Goal: Navigation & Orientation: Find specific page/section

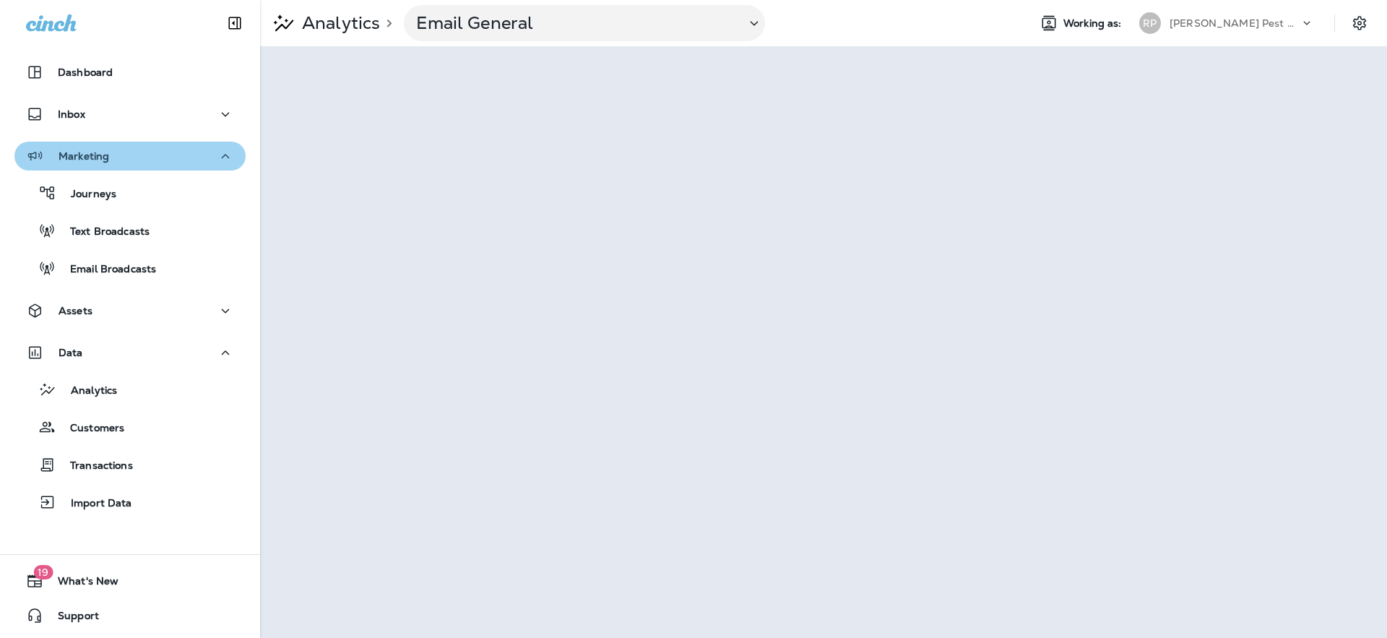
click at [223, 161] on icon "button" at bounding box center [225, 156] width 17 height 18
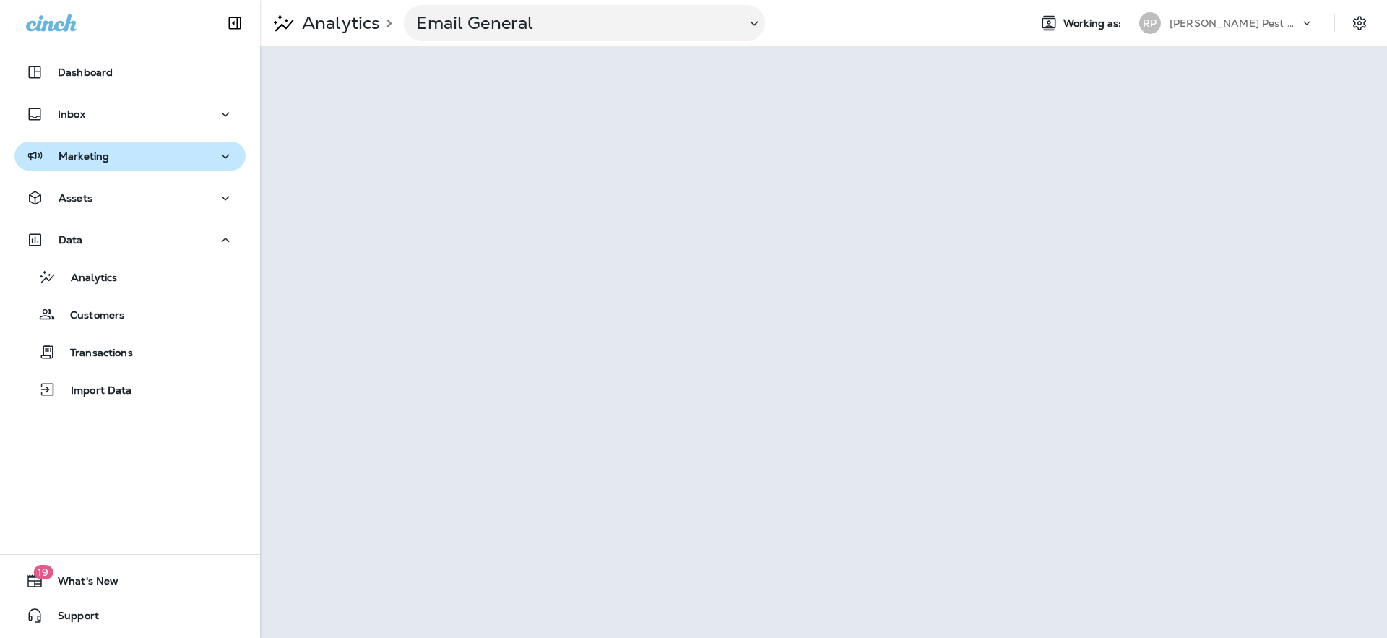
click at [219, 160] on icon "button" at bounding box center [225, 156] width 17 height 18
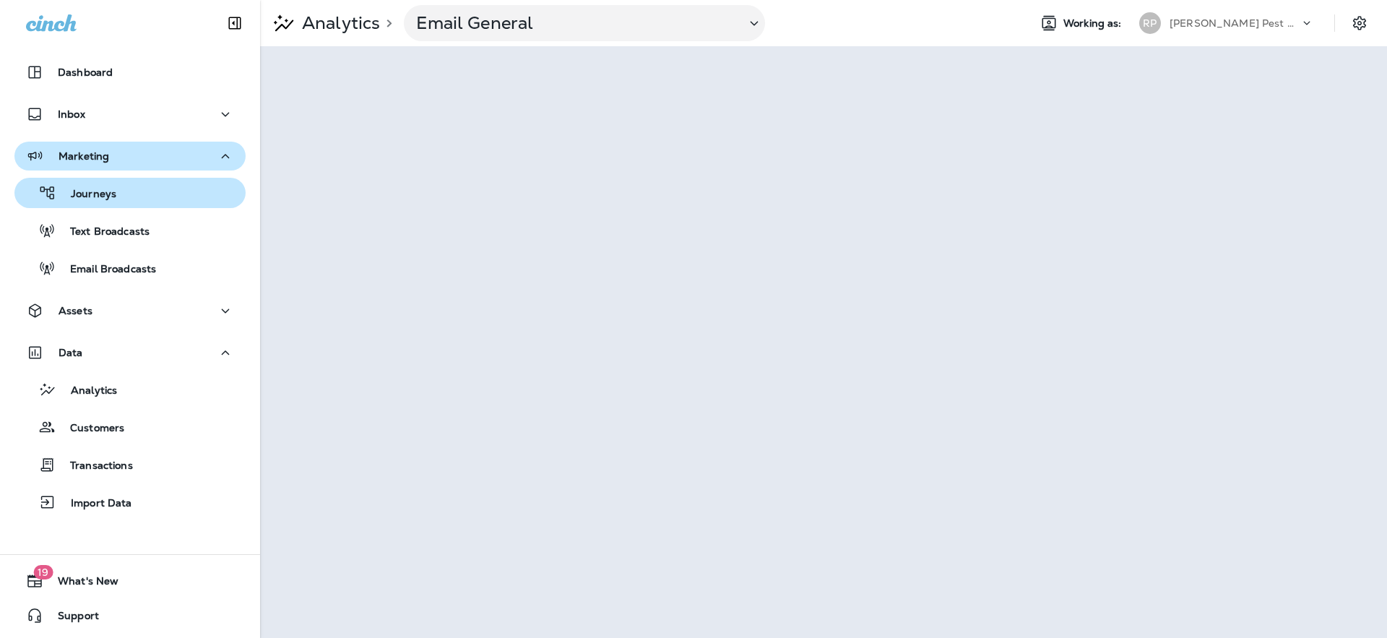
click at [81, 201] on p "Journeys" at bounding box center [86, 195] width 60 height 14
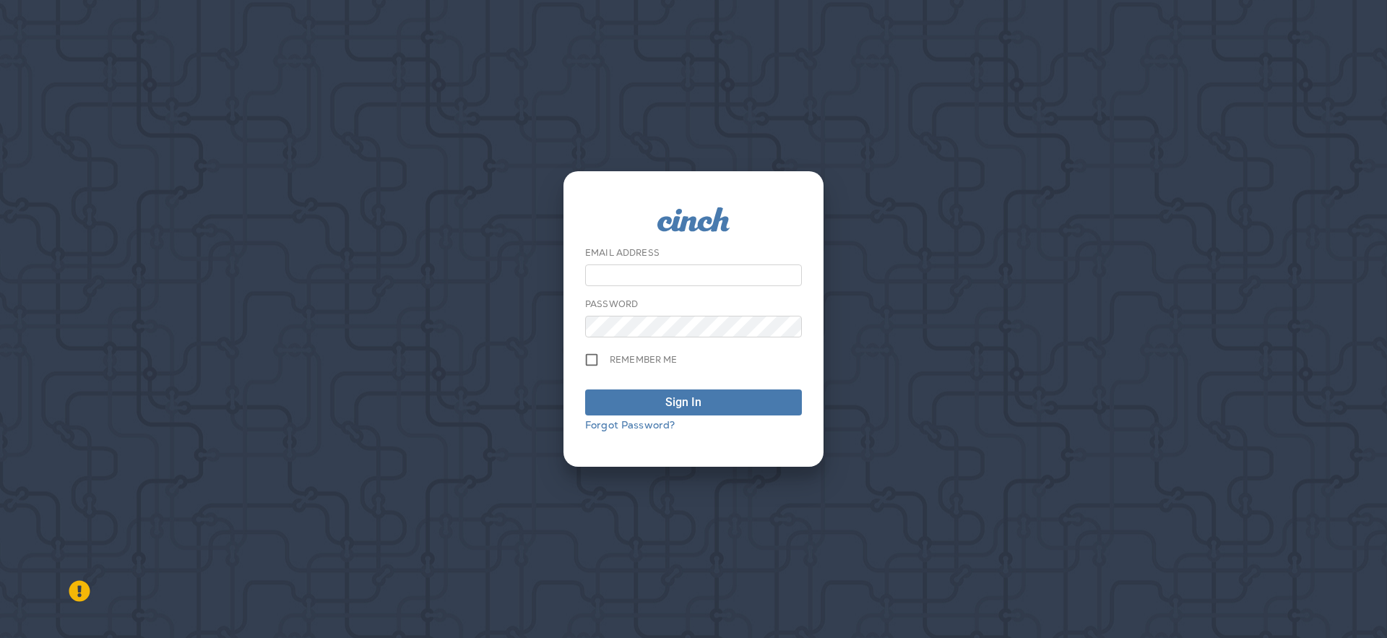
type input "**********"
click at [713, 407] on div "submit" at bounding box center [714, 402] width 14 height 17
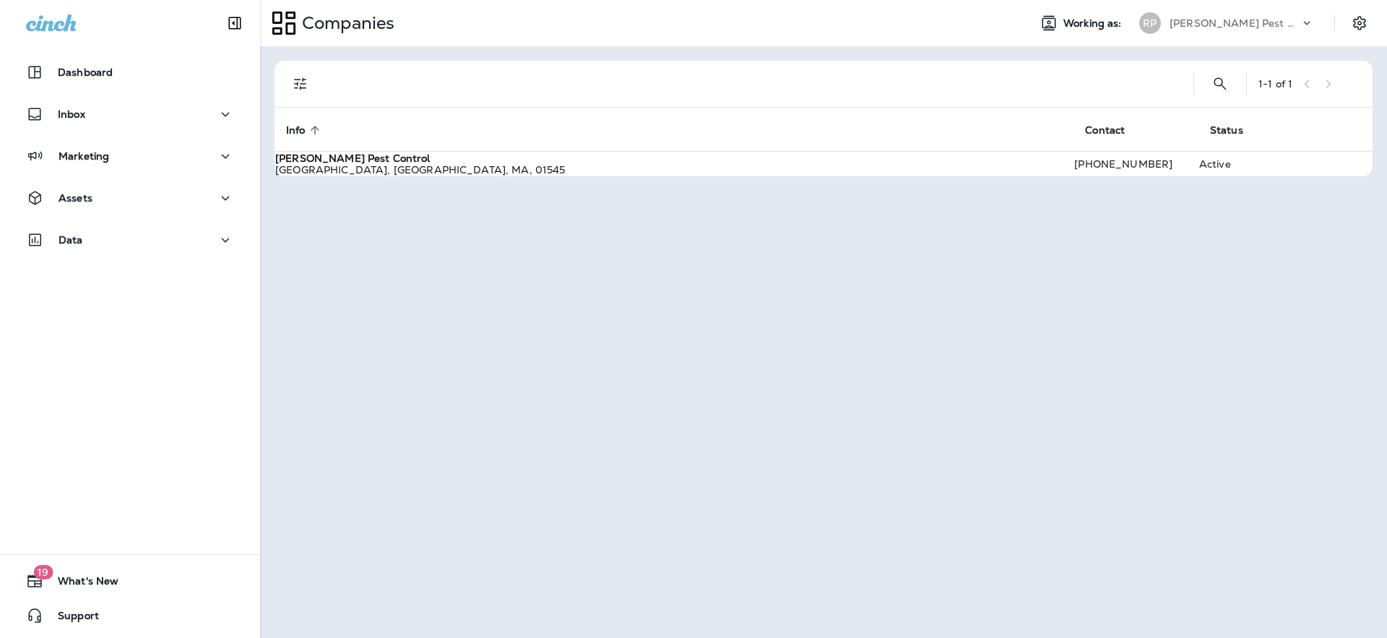
click at [439, 176] on div "[STREET_ADDRESS]" at bounding box center [674, 170] width 798 height 12
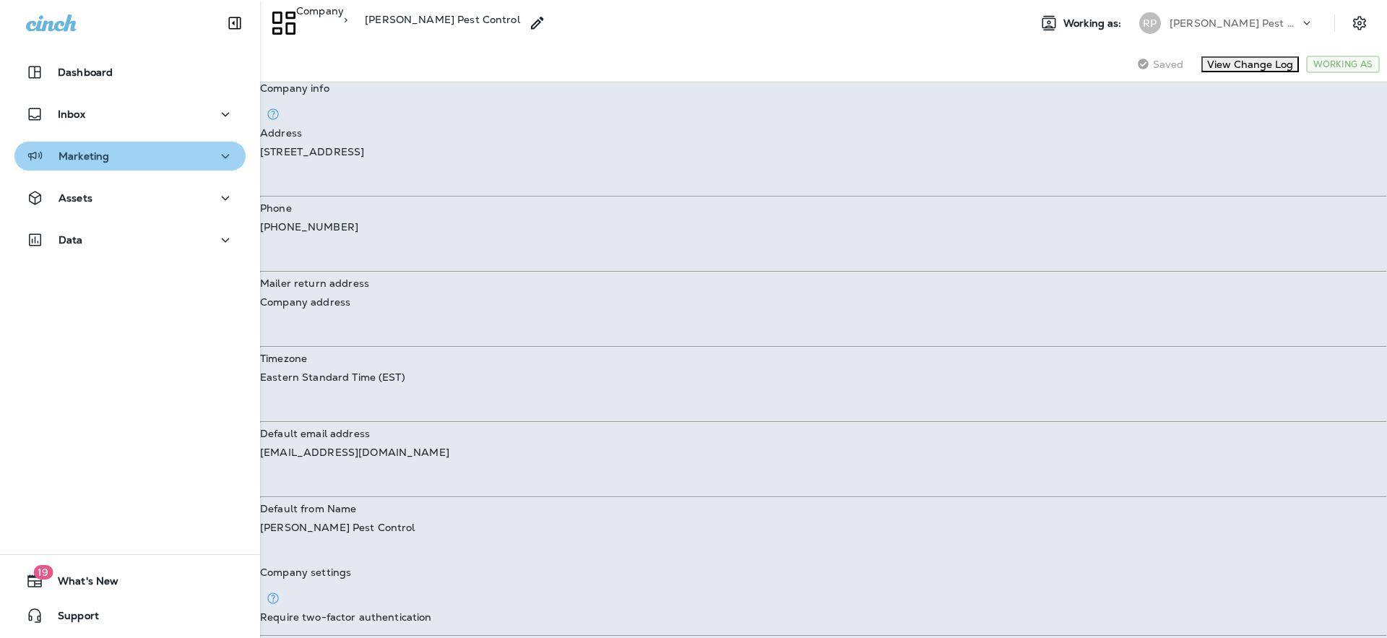
click at [97, 163] on div "Marketing" at bounding box center [67, 156] width 83 height 18
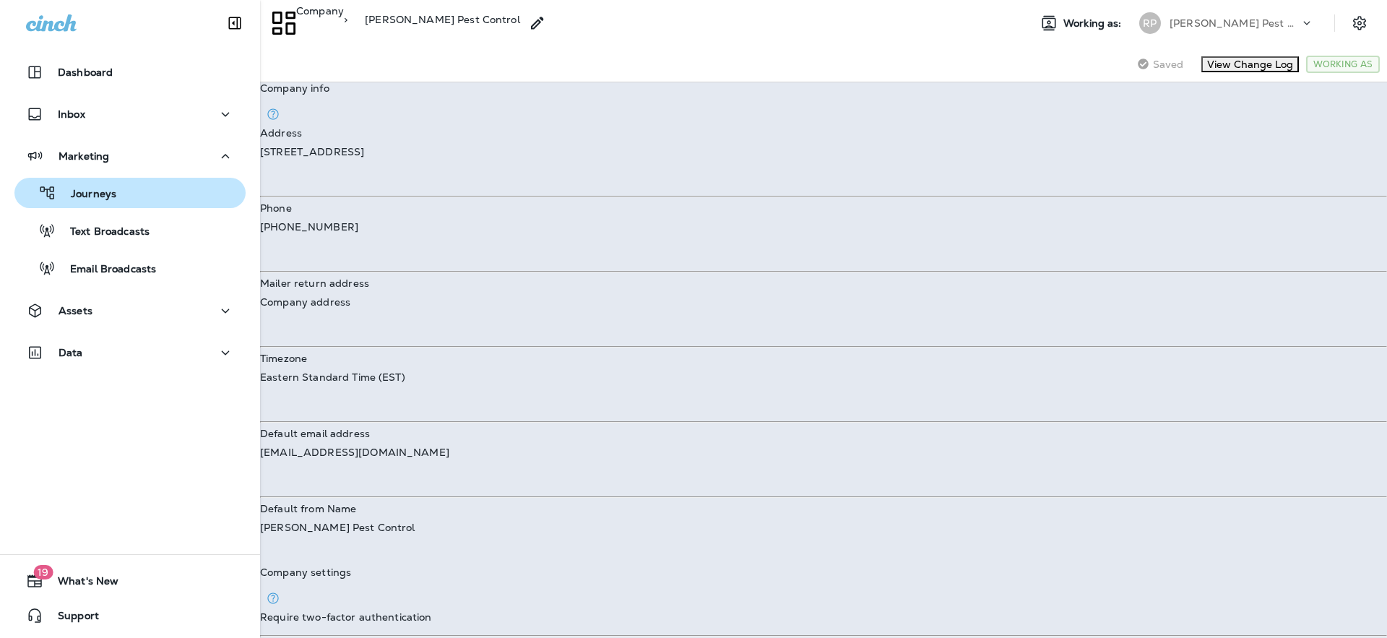
click at [111, 192] on p "Journeys" at bounding box center [86, 195] width 60 height 14
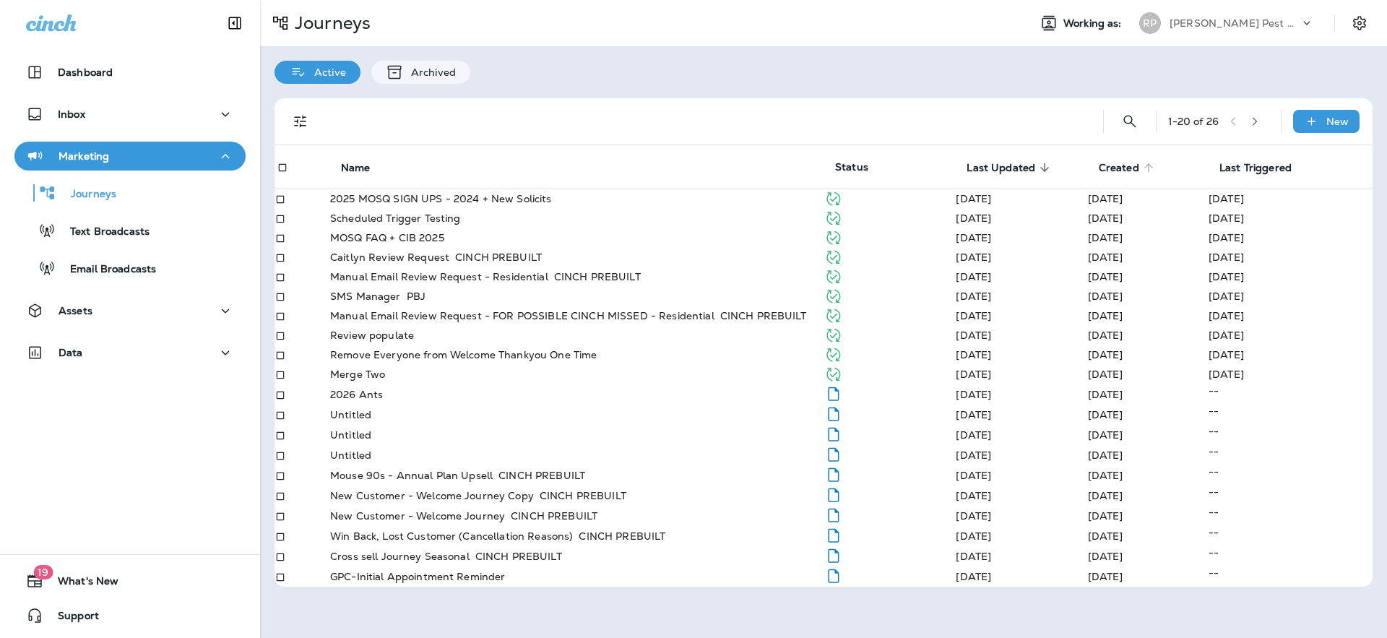
click at [1109, 169] on span "Created" at bounding box center [1119, 168] width 40 height 12
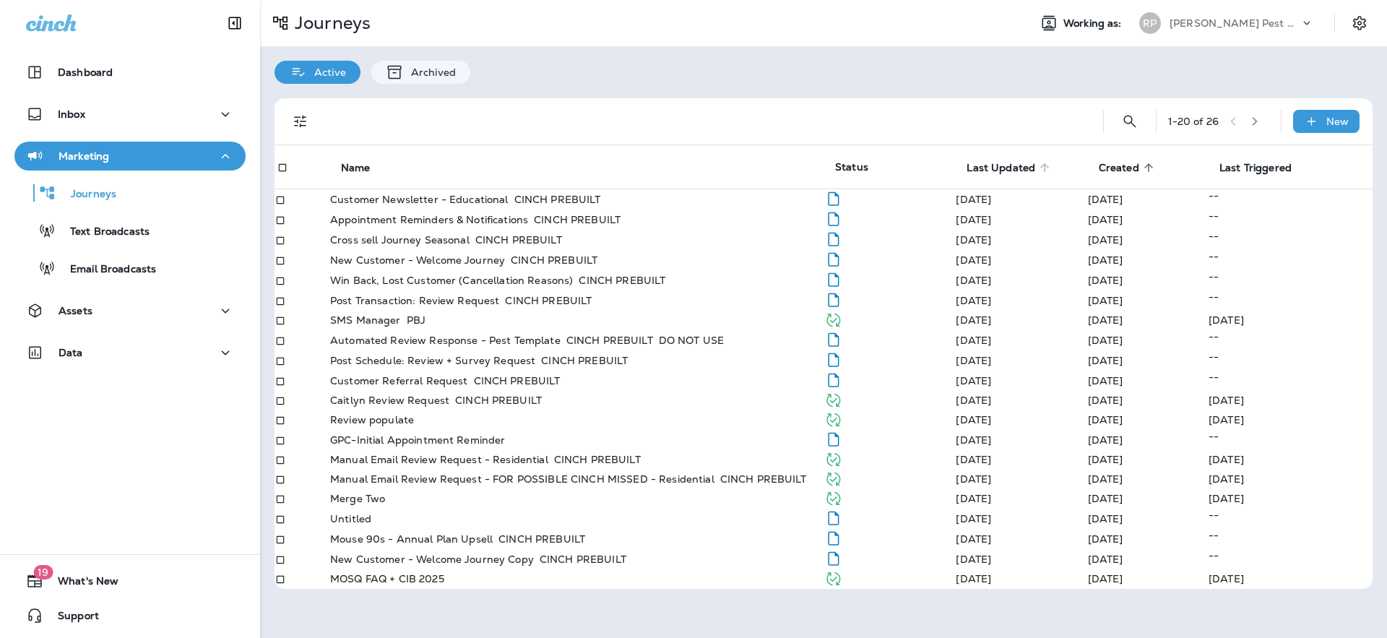
click at [978, 162] on span "Last Updated" at bounding box center [1001, 168] width 69 height 12
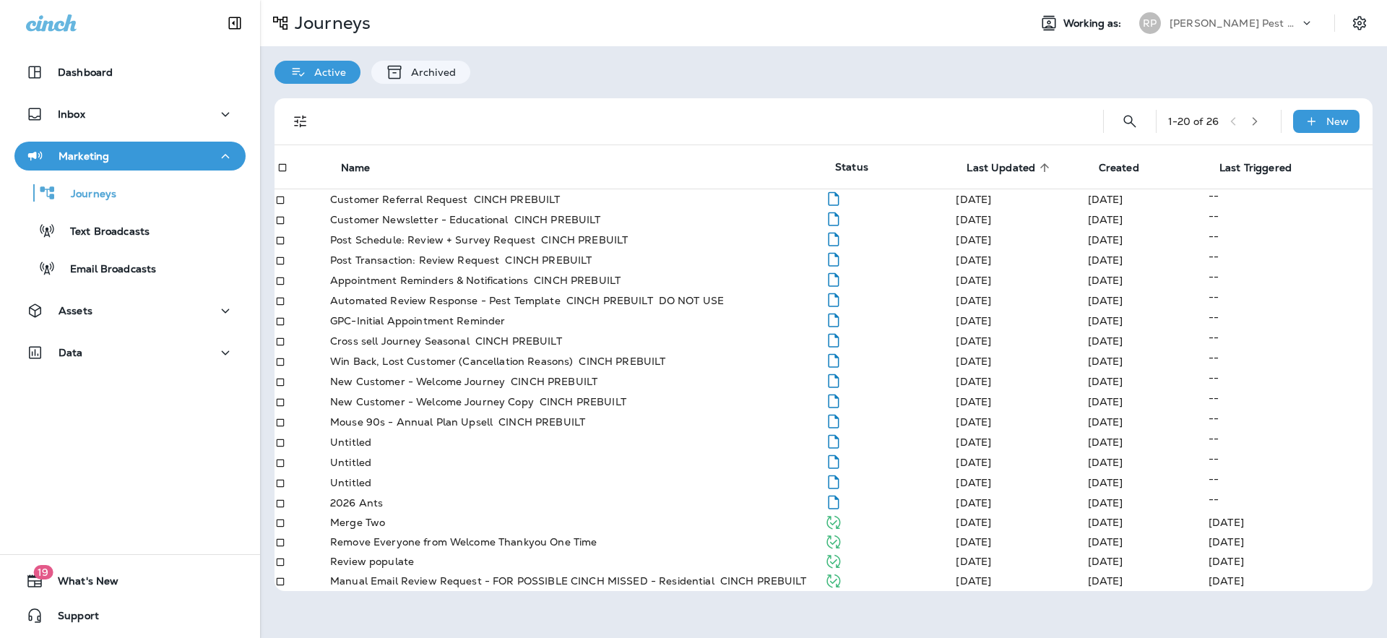
click at [993, 169] on span "Last Updated" at bounding box center [1001, 168] width 69 height 12
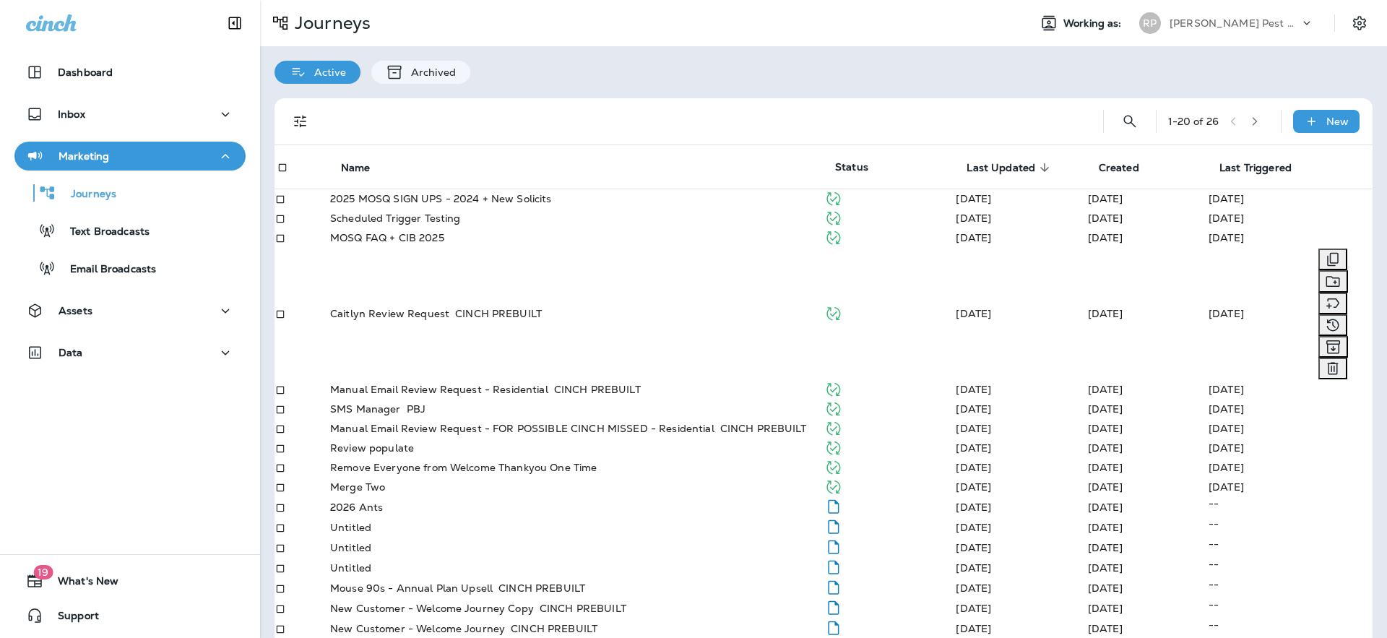
click at [441, 319] on p "Caitlyn Review Request" at bounding box center [389, 314] width 119 height 12
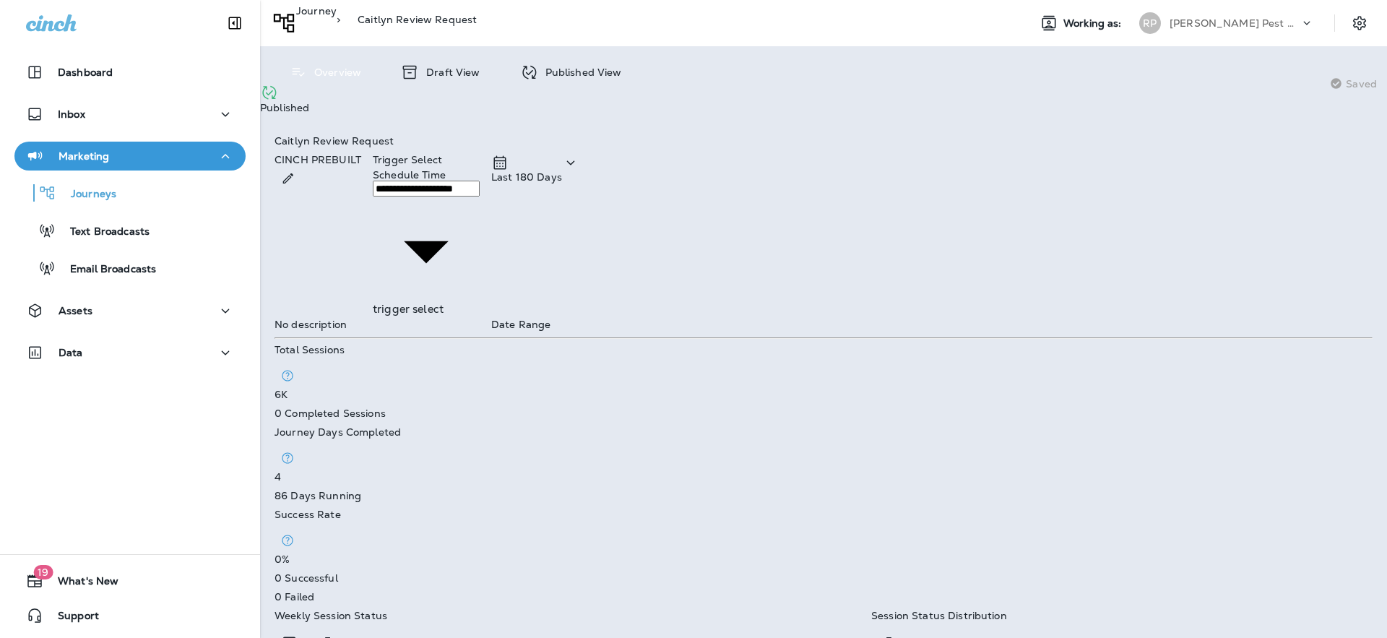
click at [458, 81] on div "Draft View" at bounding box center [441, 72] width 108 height 23
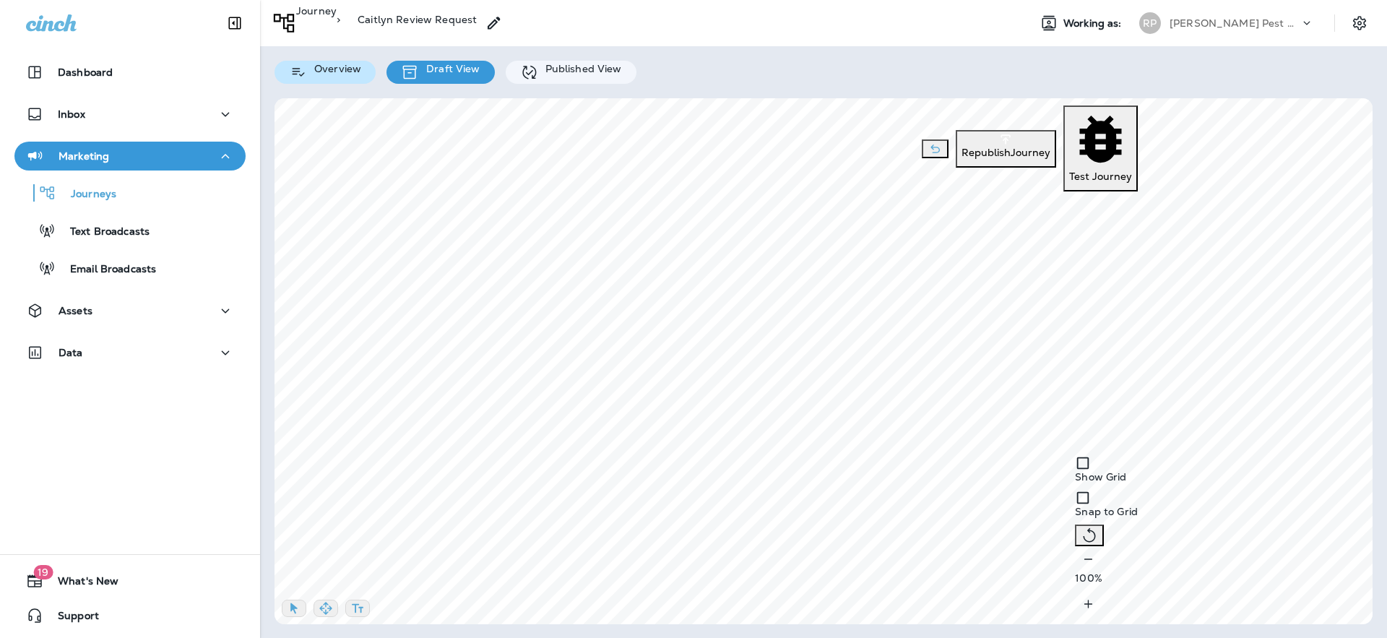
click at [356, 69] on p "Overview" at bounding box center [334, 69] width 54 height 12
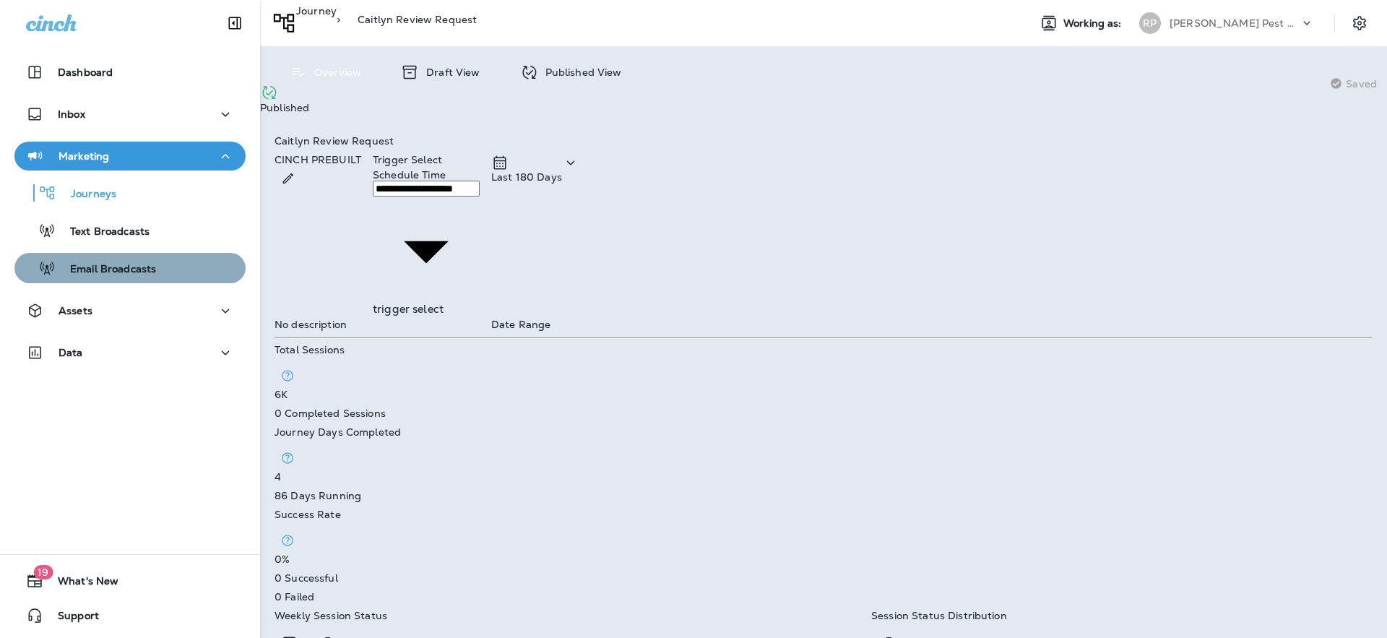
click at [130, 259] on div "Email Broadcasts" at bounding box center [88, 268] width 136 height 22
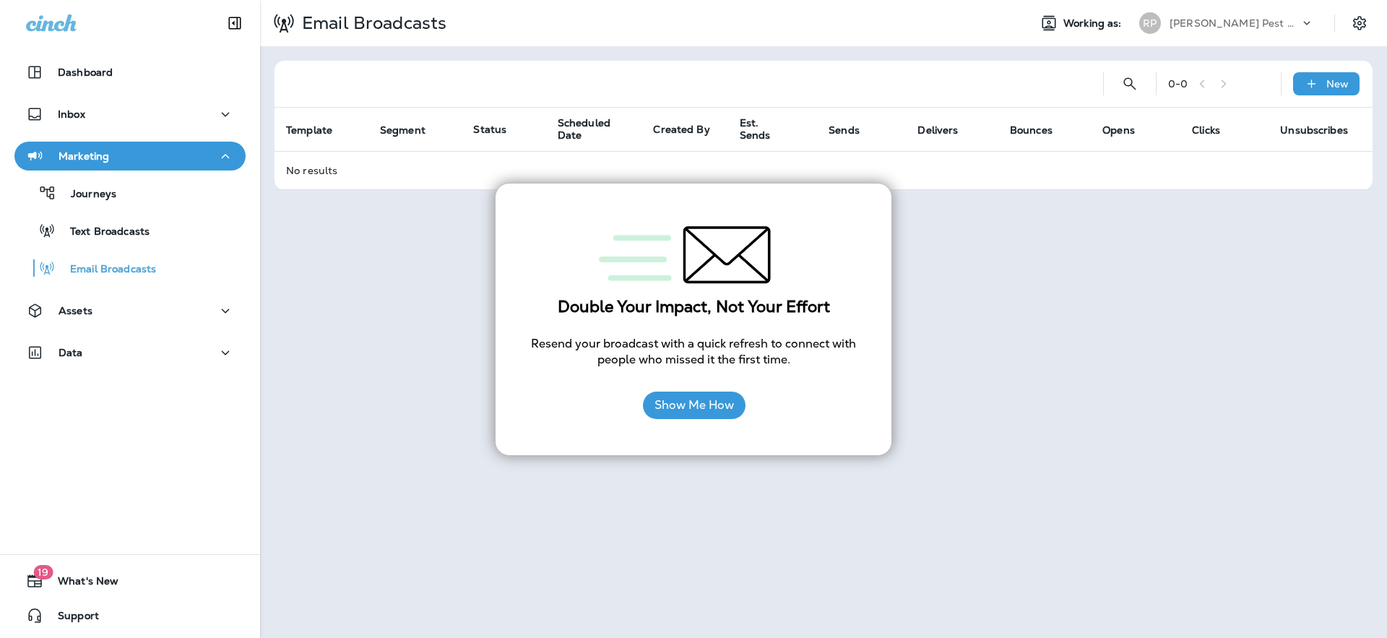
click at [914, 238] on div "Email Broadcasts Working as: [PERSON_NAME] Pest Control 0 - 0 New Template Segm…" at bounding box center [823, 319] width 1127 height 638
click at [108, 311] on div "Assets" at bounding box center [130, 311] width 208 height 18
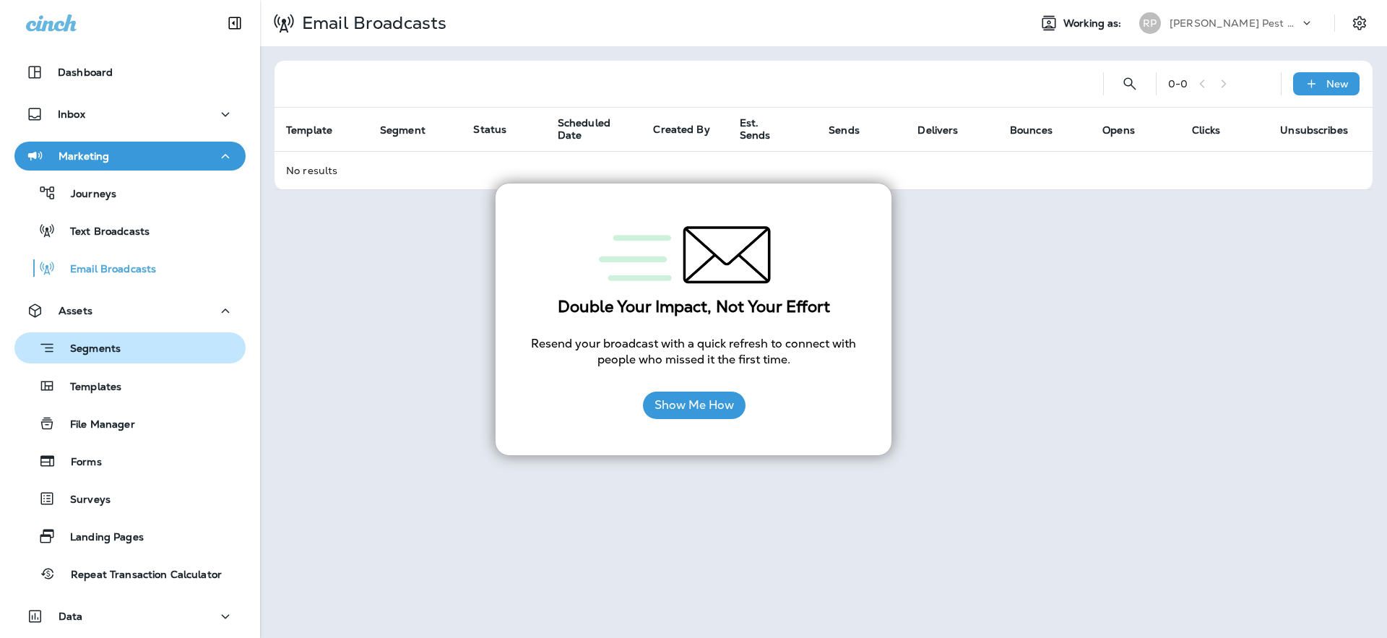
click at [103, 340] on div "Segments" at bounding box center [70, 348] width 100 height 22
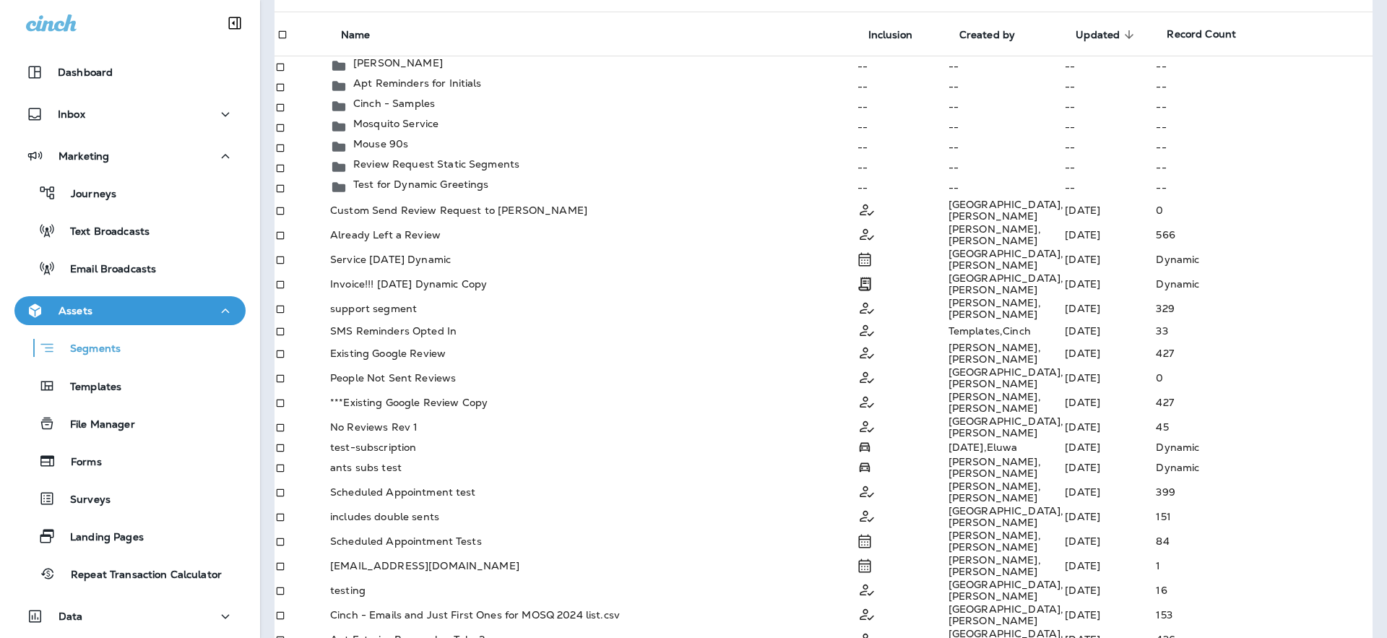
scroll to position [147, 0]
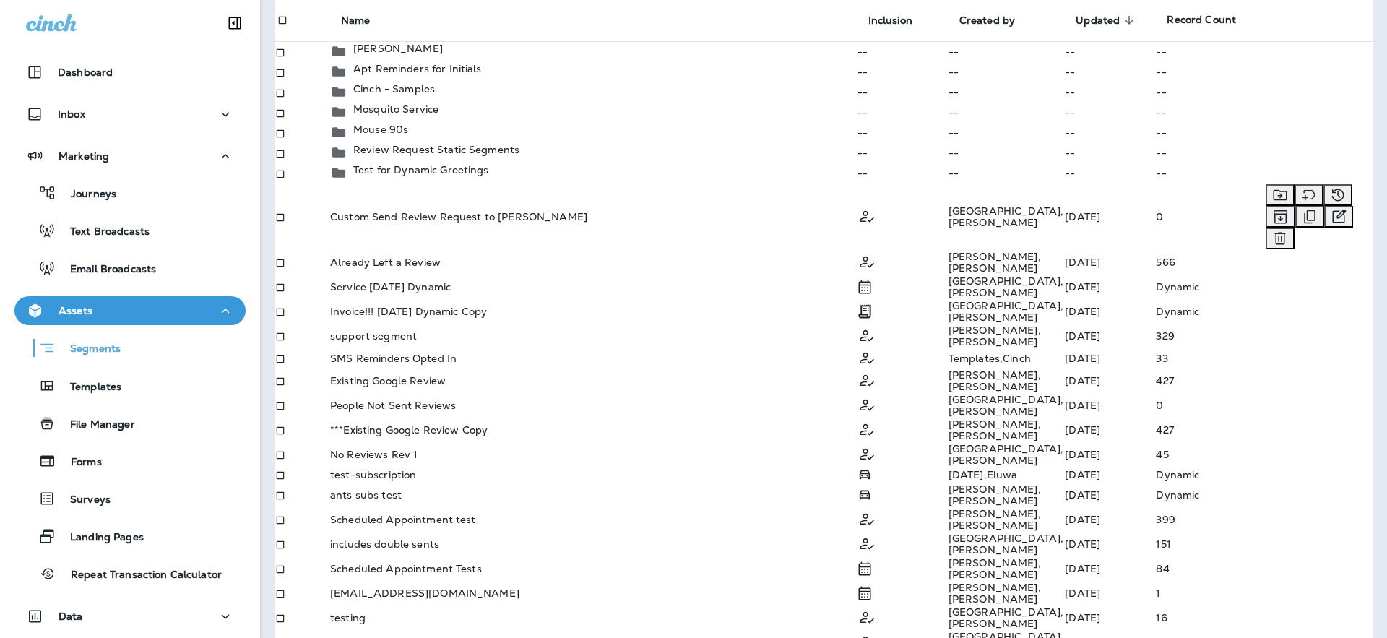
click at [482, 250] on td "Custom Send Review Request to [PERSON_NAME]" at bounding box center [592, 217] width 527 height 66
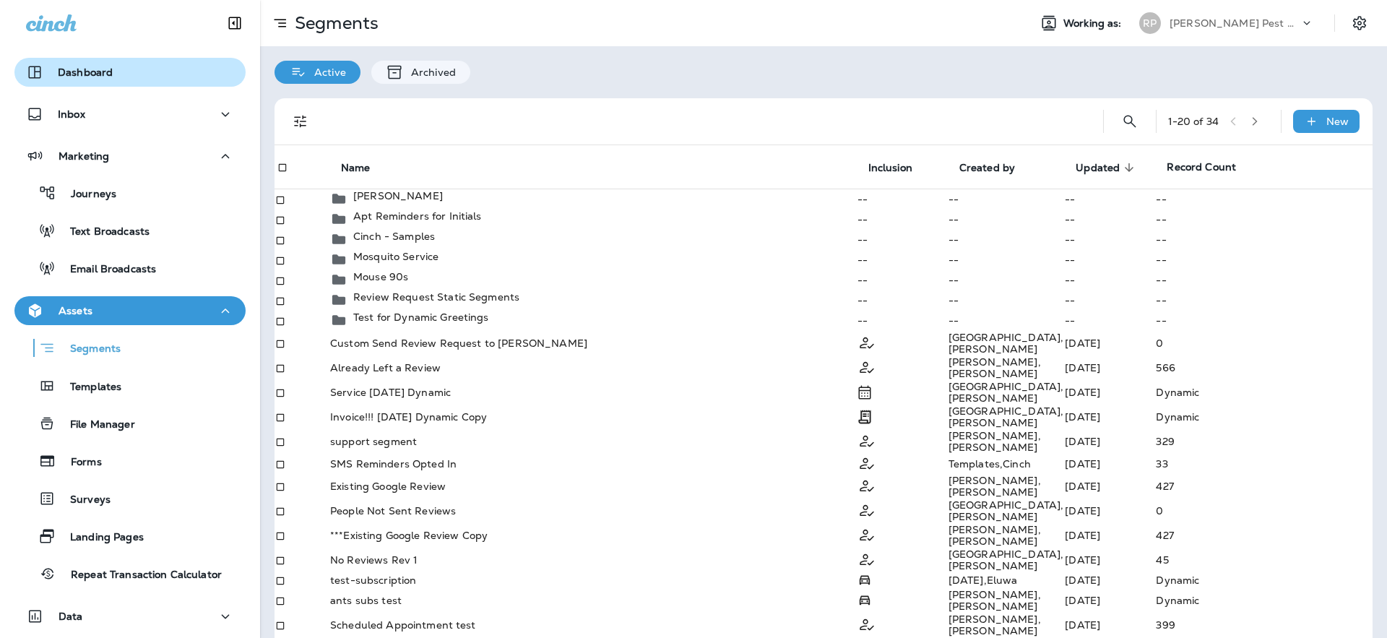
click at [94, 72] on p "Dashboard" at bounding box center [85, 72] width 55 height 12
